Goal: Browse casually: Explore the website without a specific task or goal

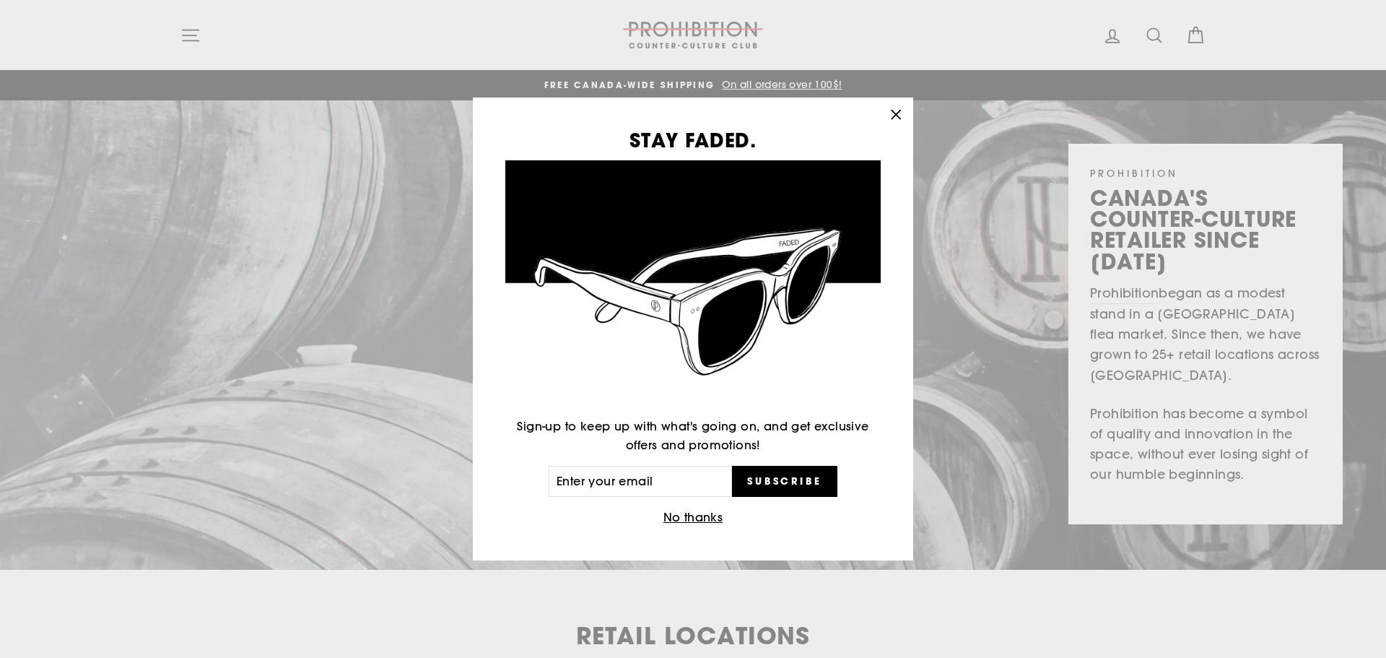
click at [689, 518] on button "No thanks" at bounding box center [693, 517] width 69 height 20
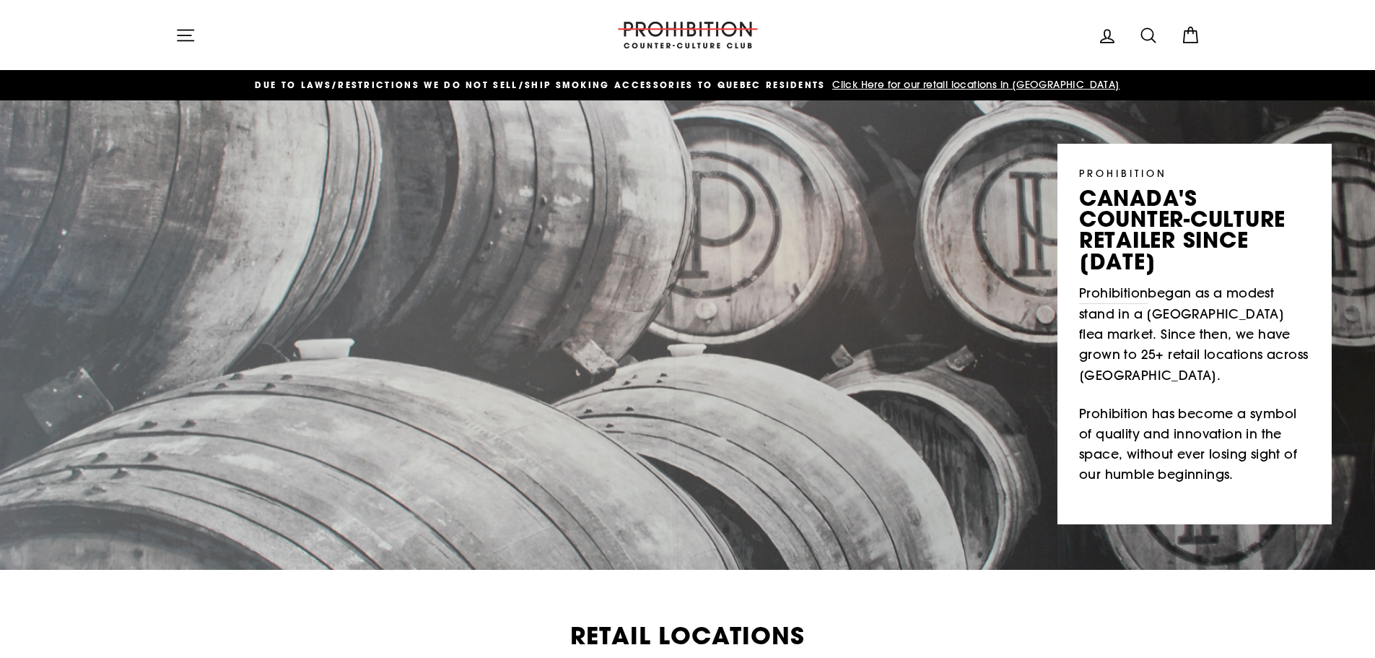
click at [187, 34] on icon "button" at bounding box center [185, 35] width 20 height 20
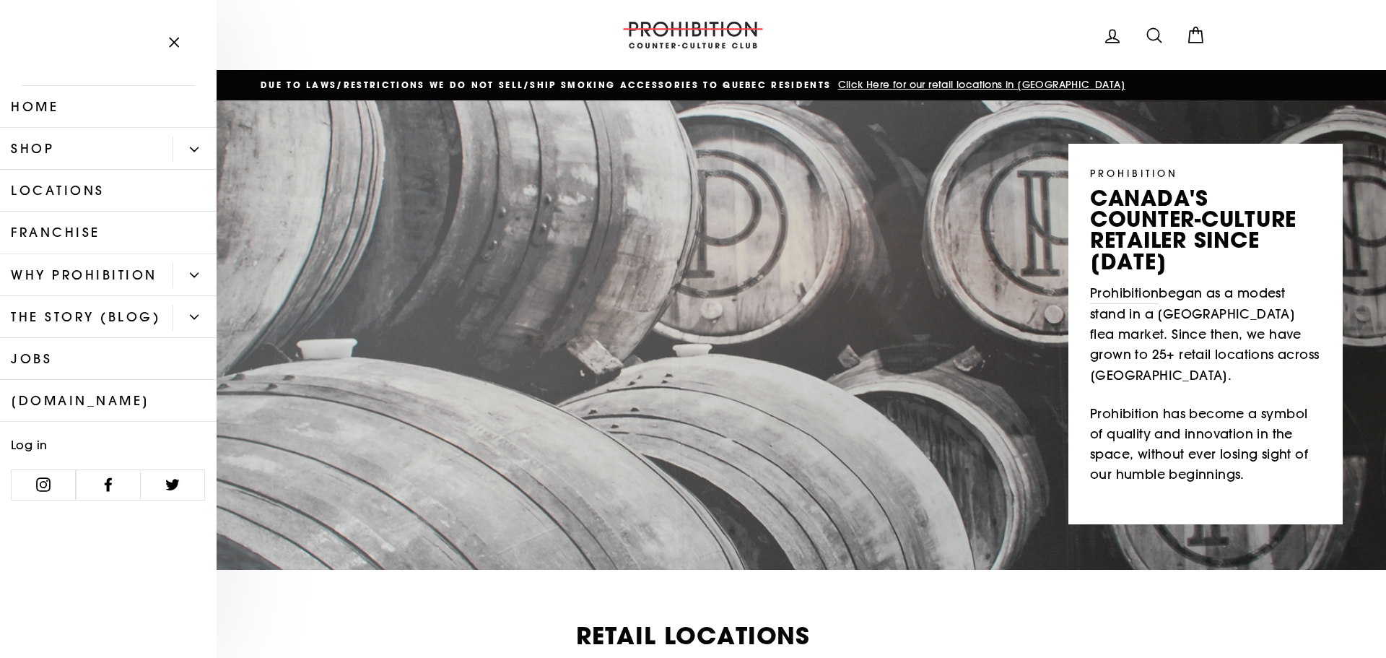
click at [196, 142] on button "Primary" at bounding box center [195, 148] width 44 height 25
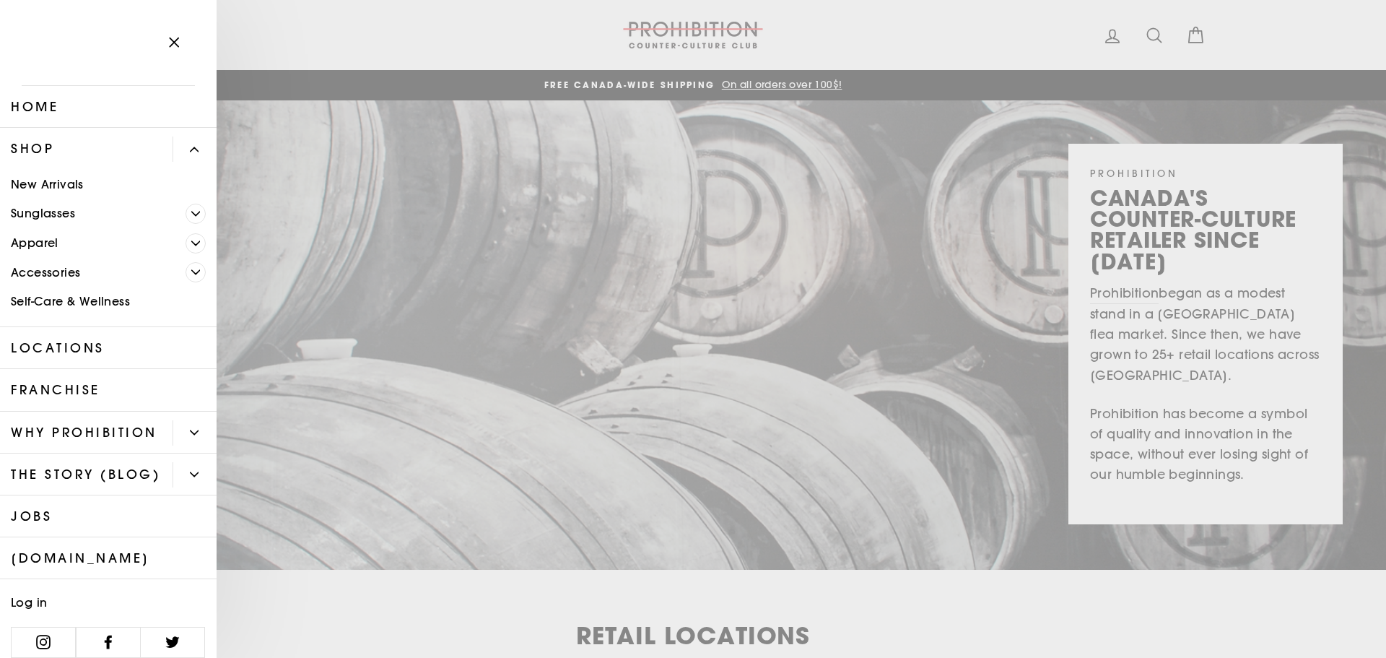
click at [58, 178] on link "New Arrivals" at bounding box center [108, 185] width 217 height 30
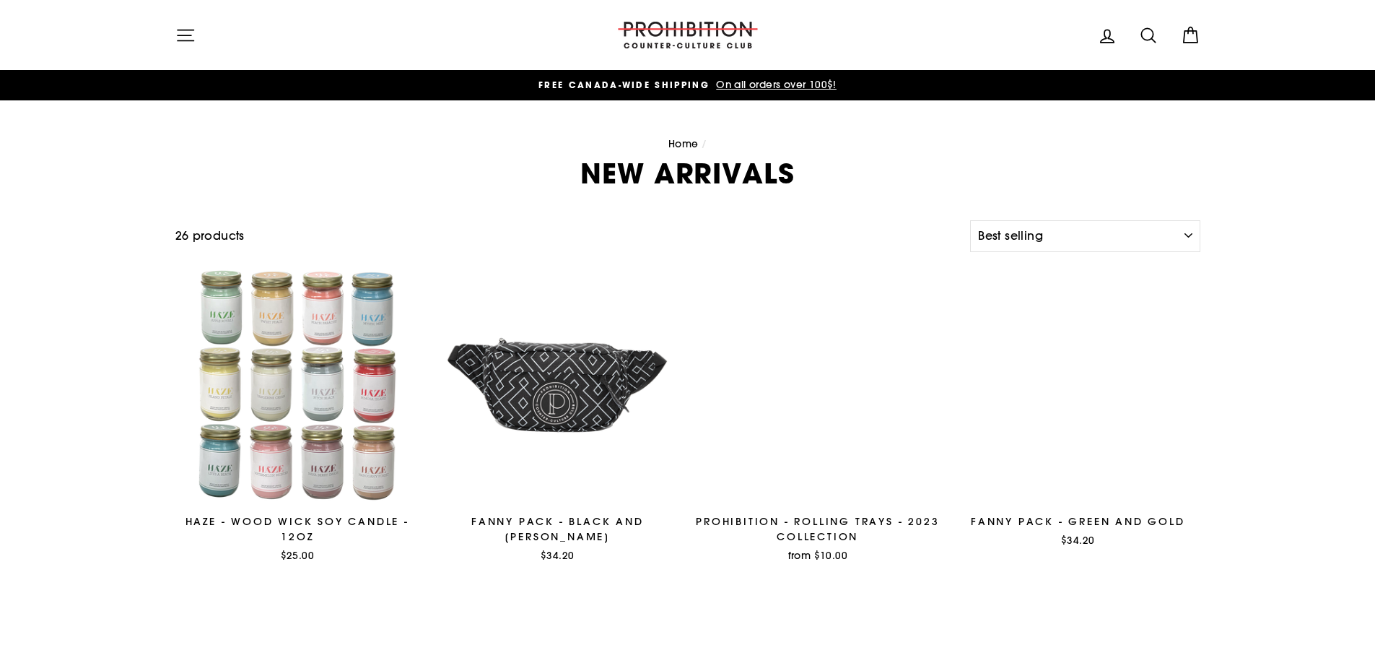
select select "best-selling"
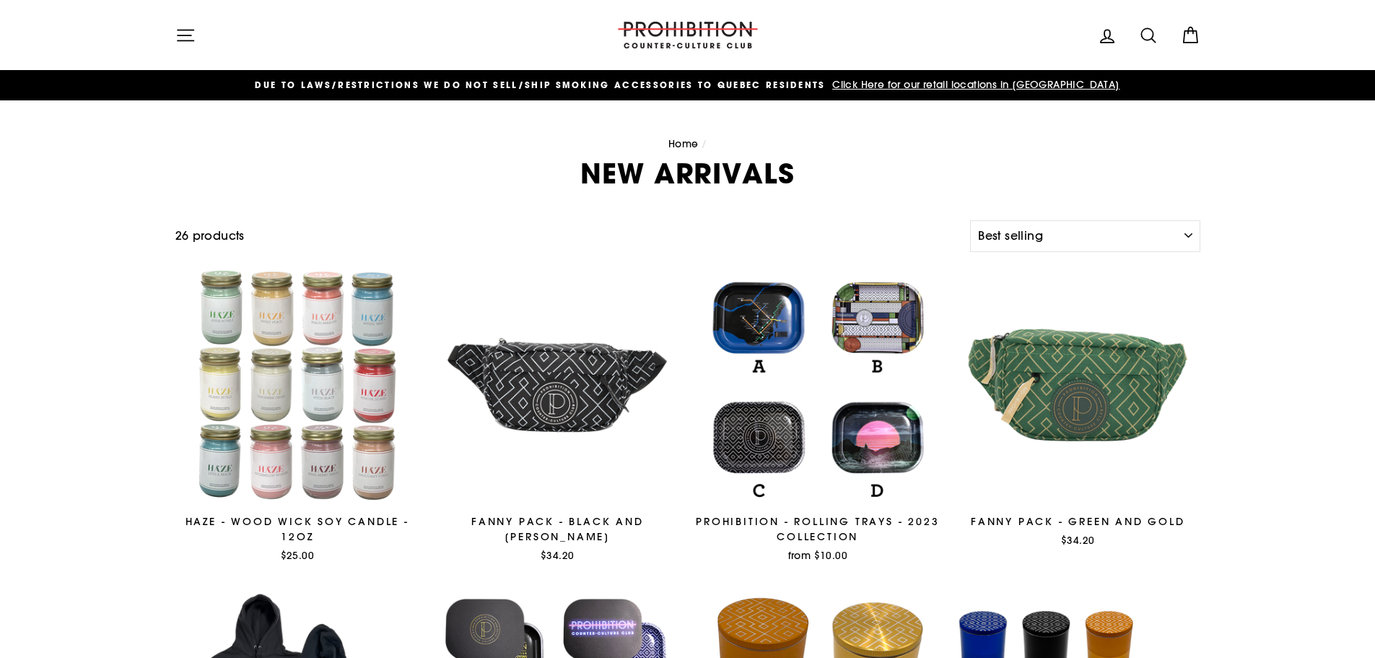
click at [186, 28] on icon "button" at bounding box center [185, 35] width 20 height 20
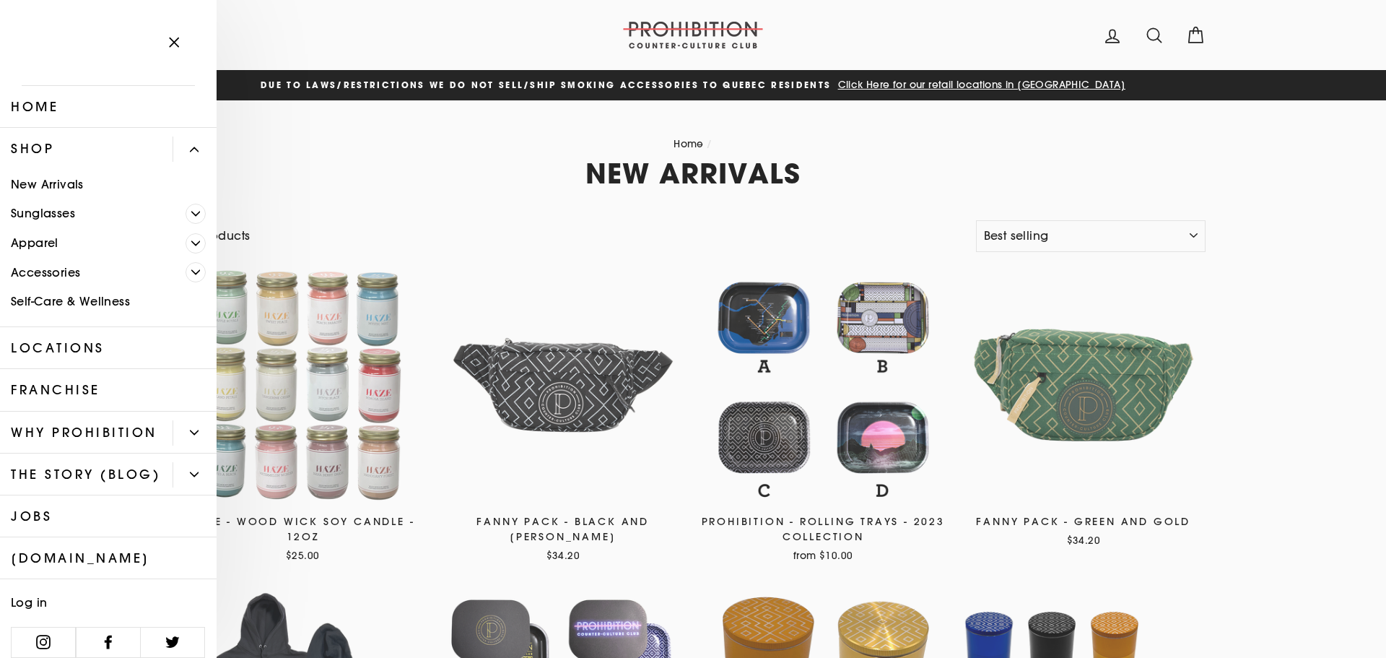
click at [65, 300] on link "Self-Care & Wellness" at bounding box center [108, 302] width 217 height 30
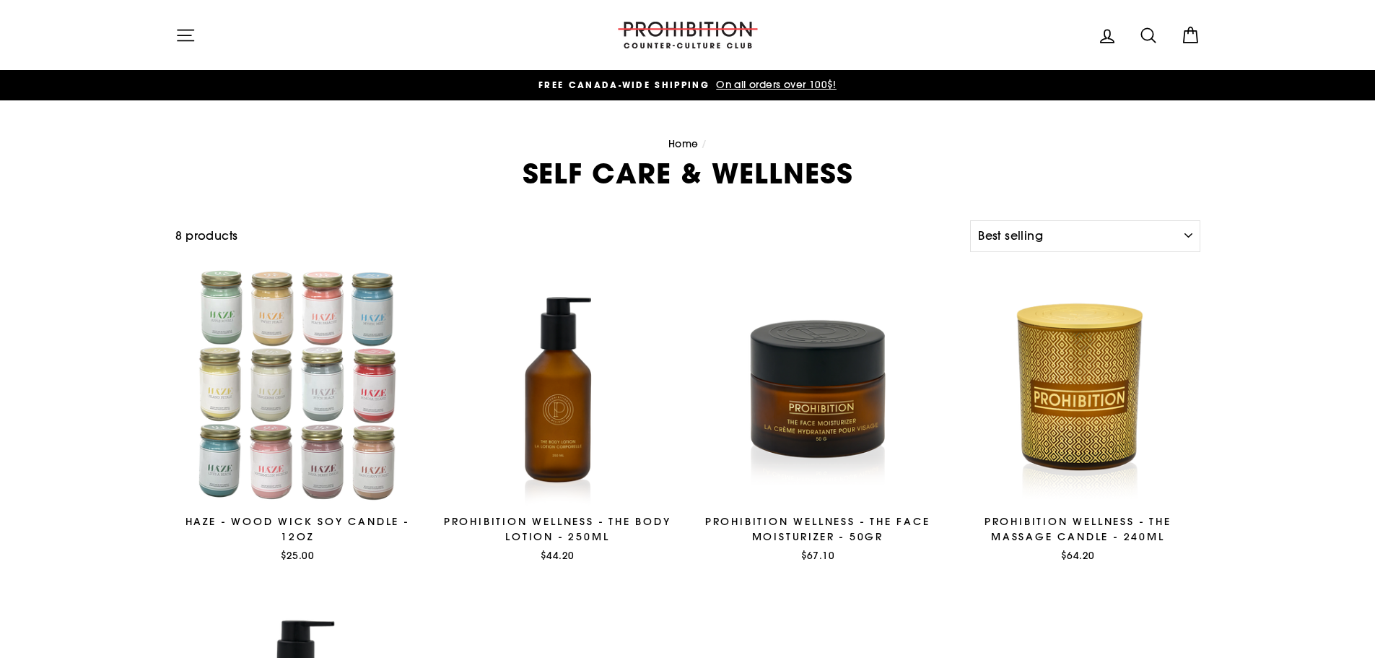
select select "best-selling"
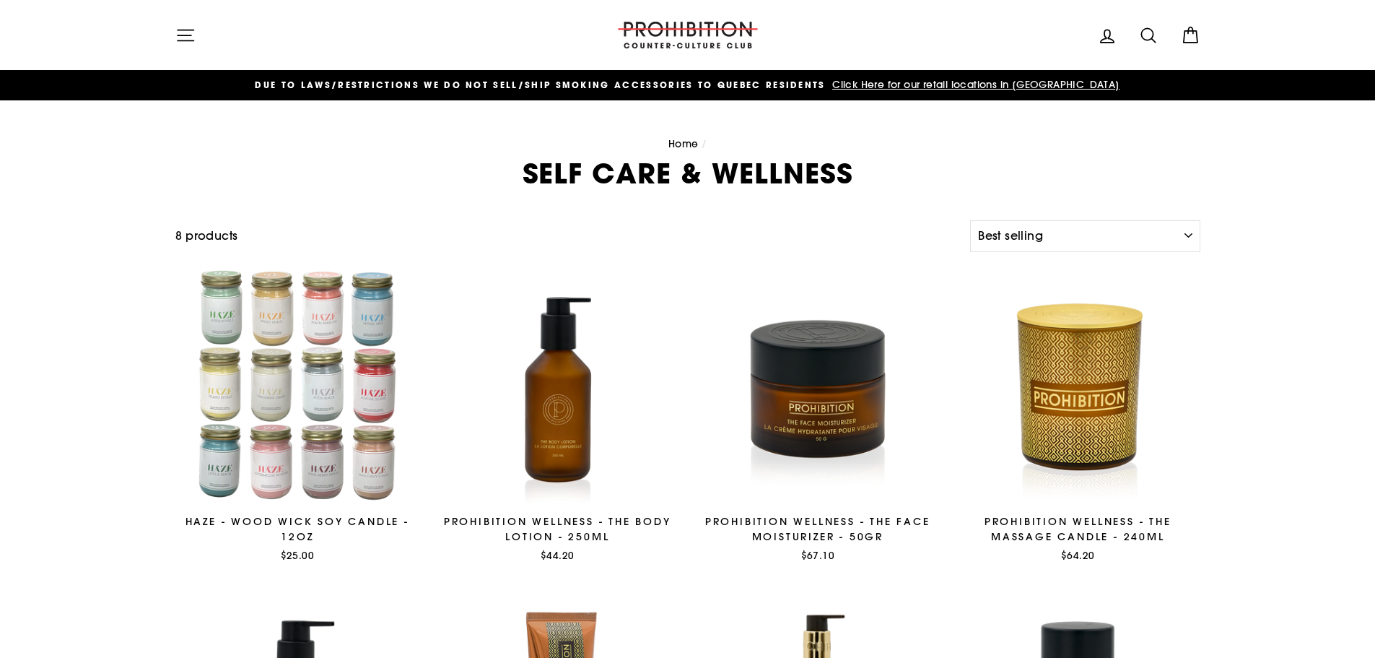
click at [190, 27] on icon "button" at bounding box center [185, 35] width 20 height 20
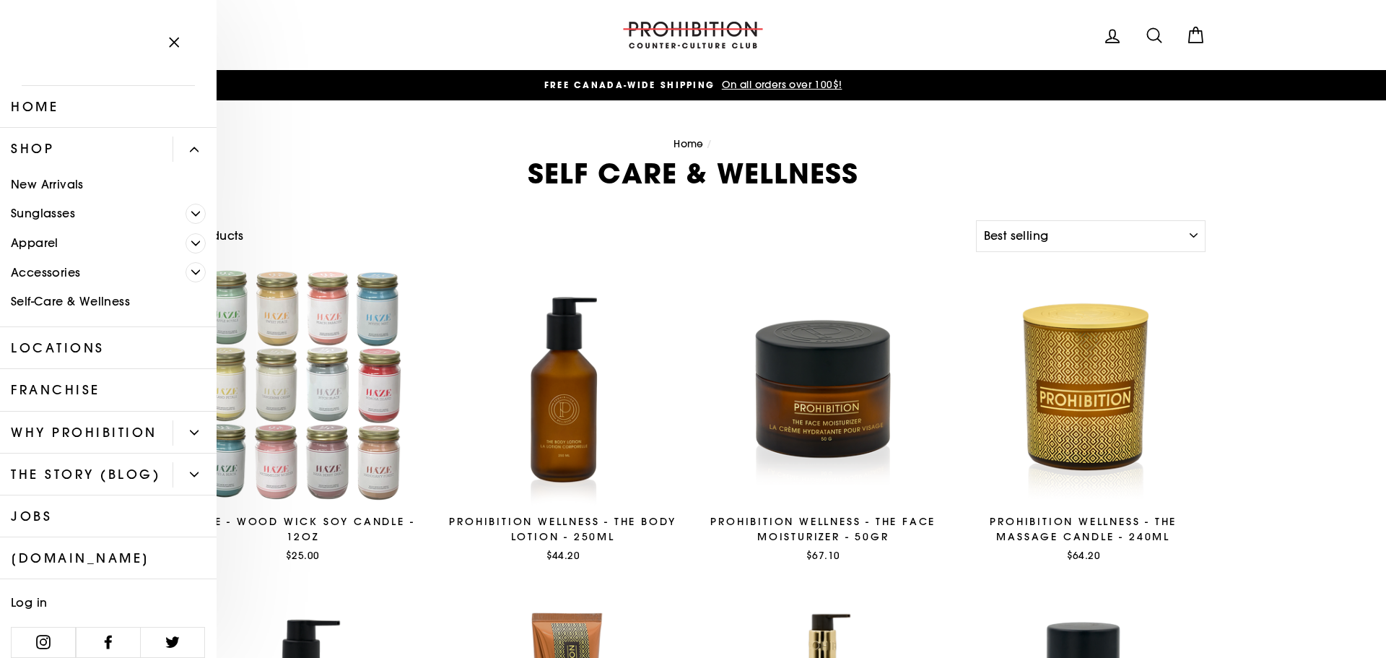
click at [57, 271] on link "Accessories" at bounding box center [93, 273] width 186 height 30
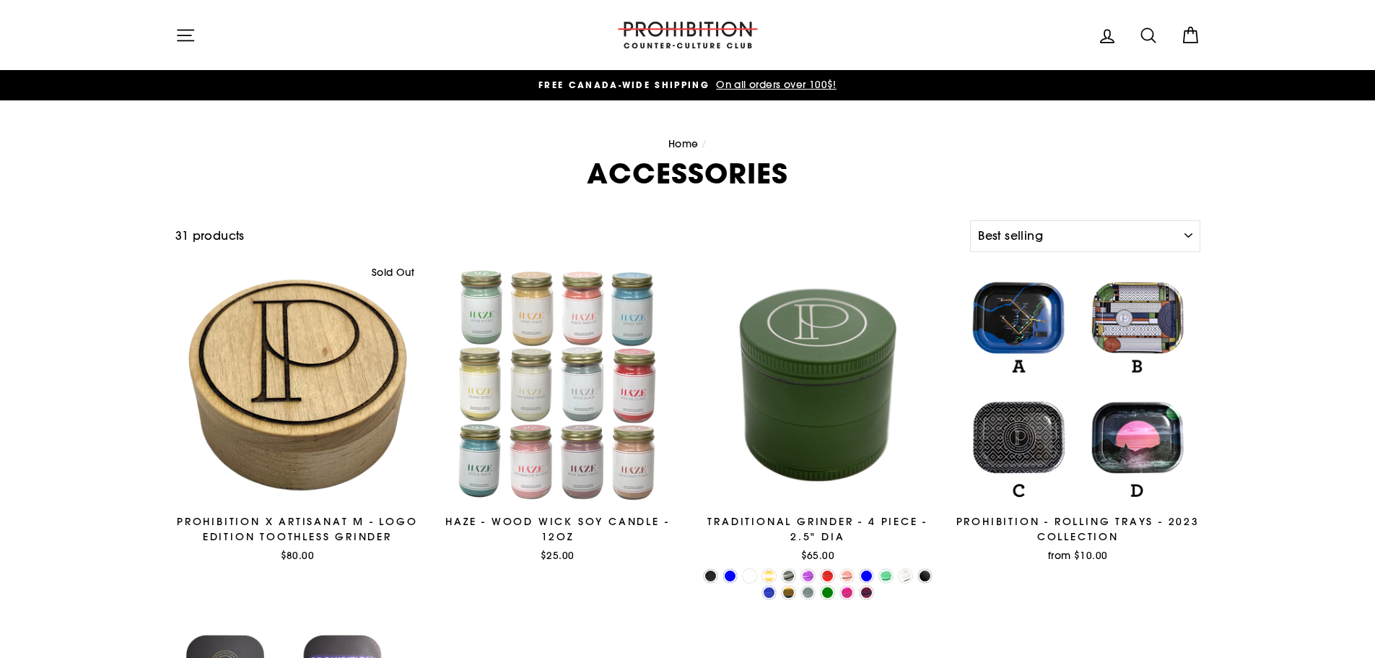
select select "best-selling"
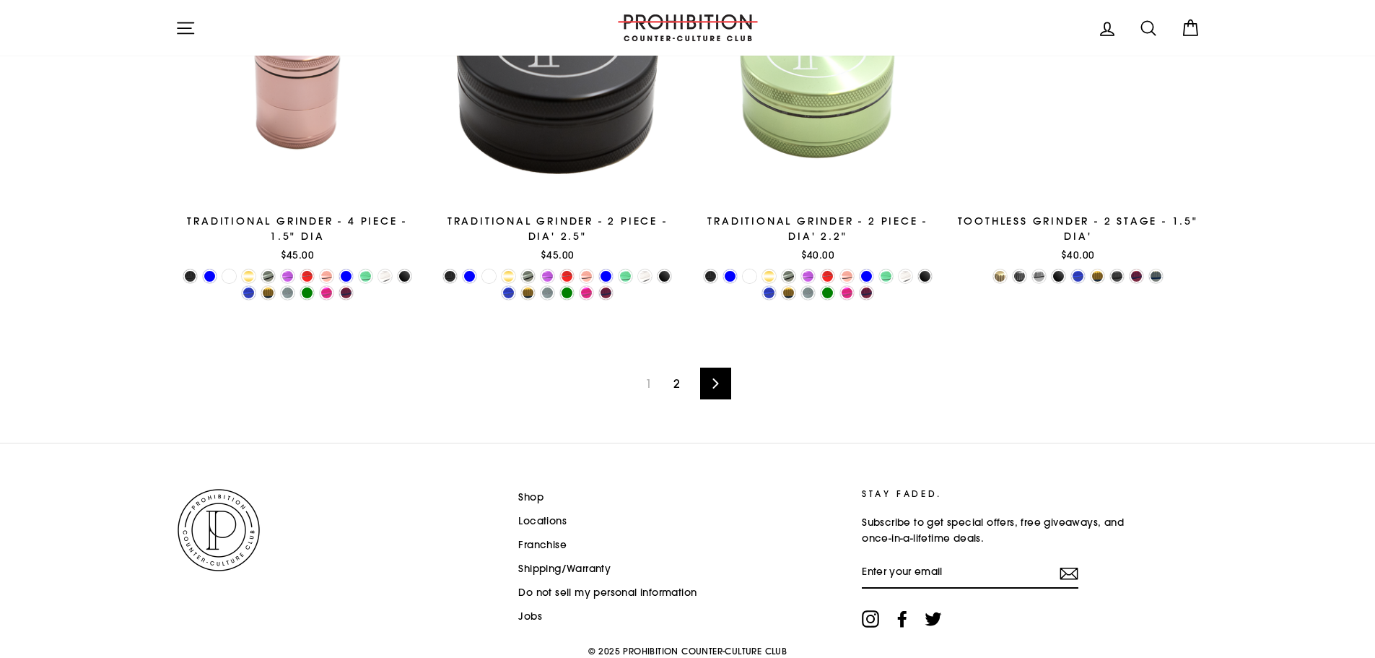
scroll to position [2431, 0]
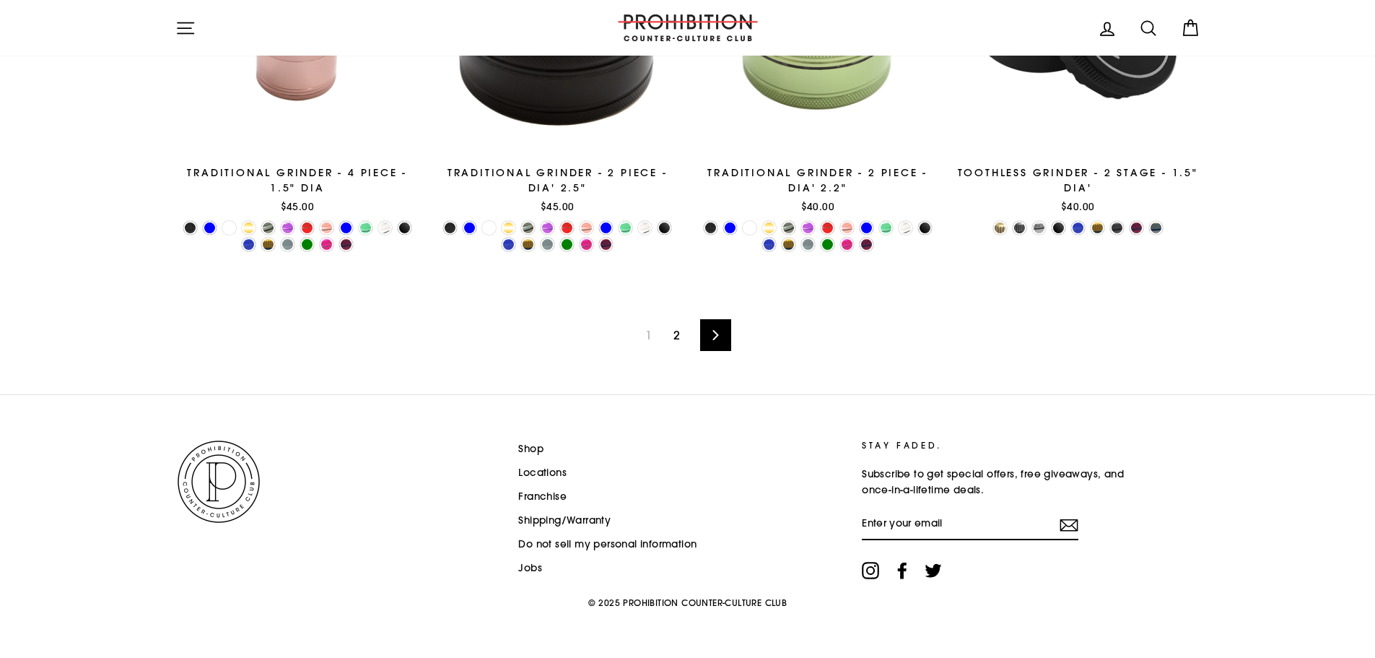
click at [706, 326] on link "Next" at bounding box center [715, 335] width 31 height 32
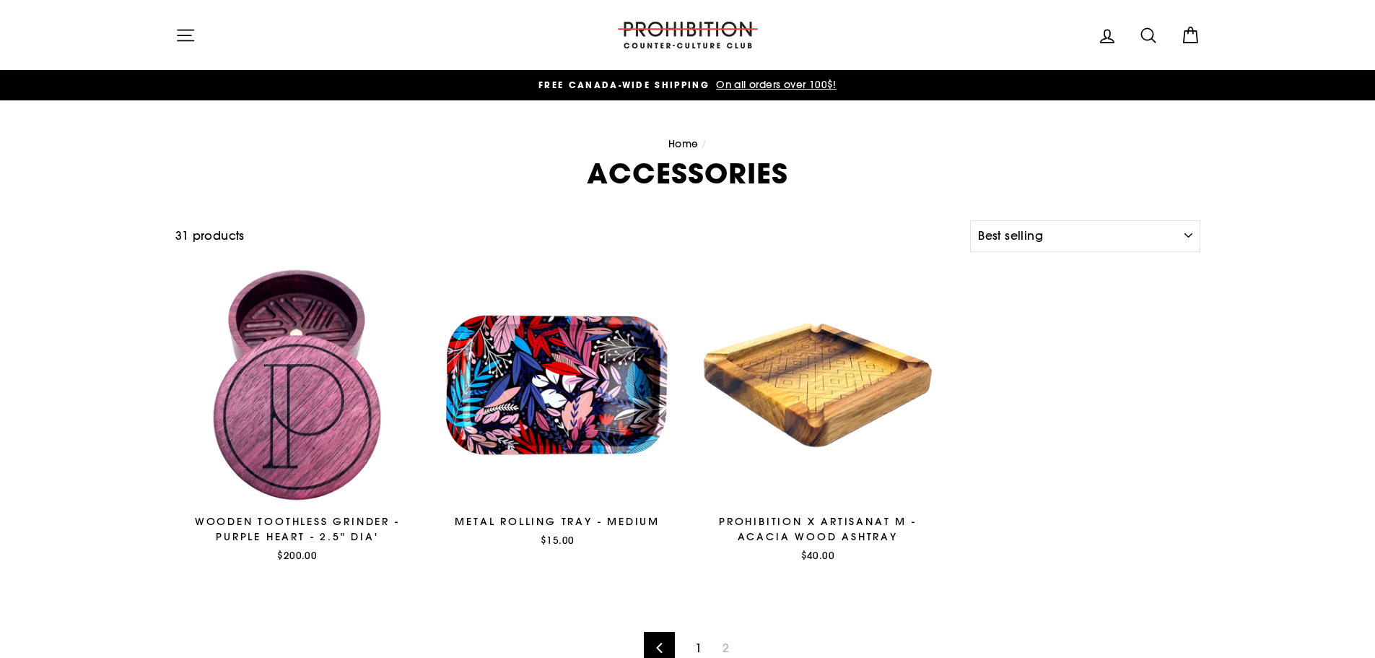
select select "best-selling"
click at [188, 31] on icon "button" at bounding box center [185, 35] width 20 height 20
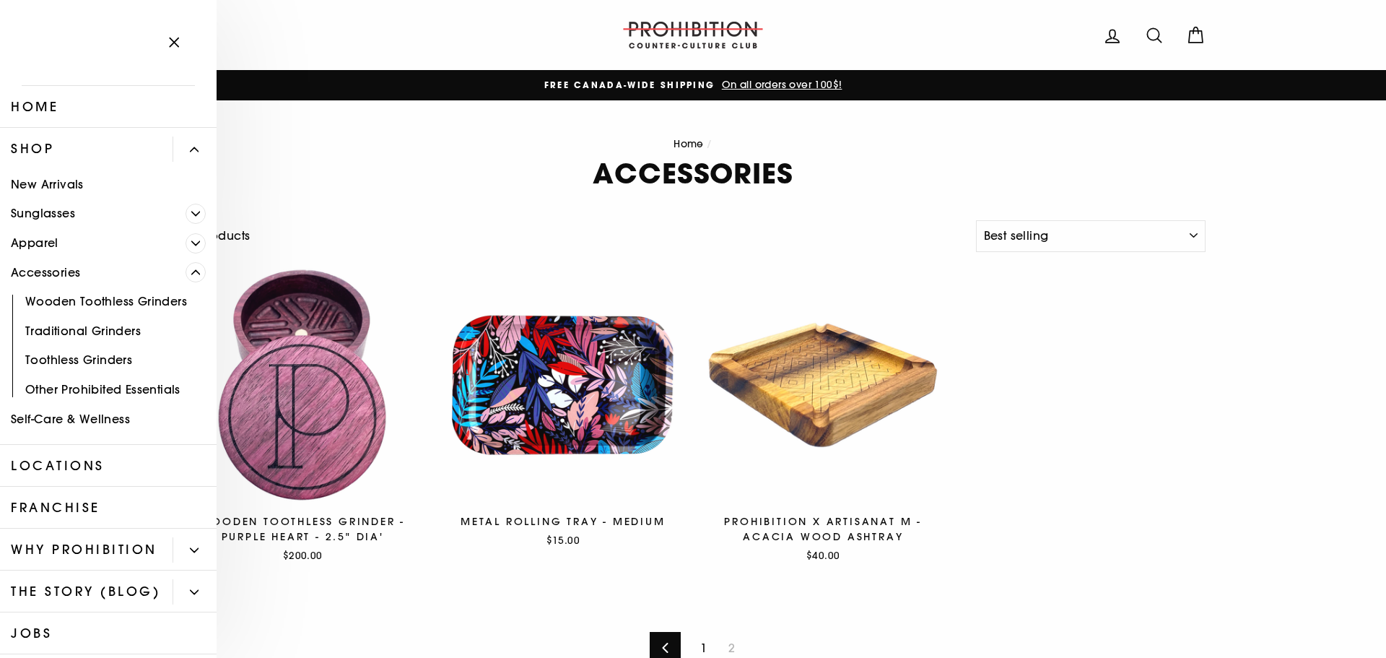
click at [162, 239] on link "Apparel" at bounding box center [93, 243] width 186 height 30
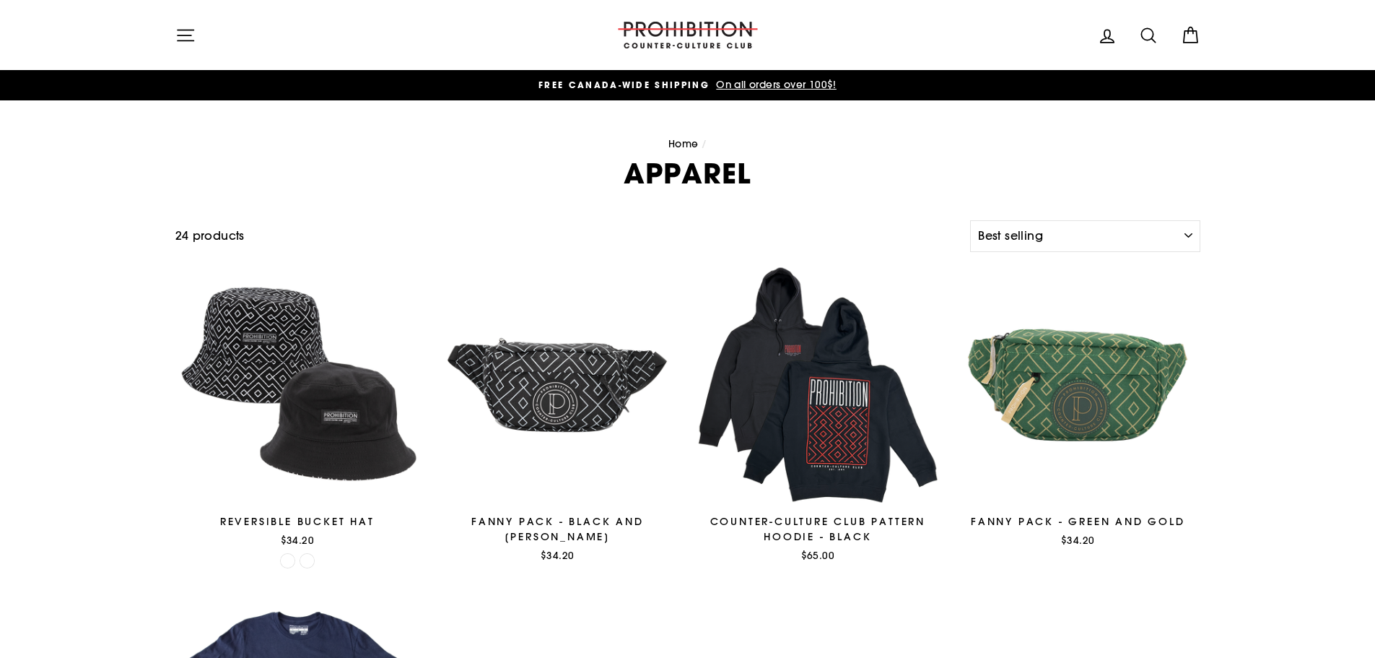
select select "best-selling"
